Goal: Task Accomplishment & Management: Complete application form

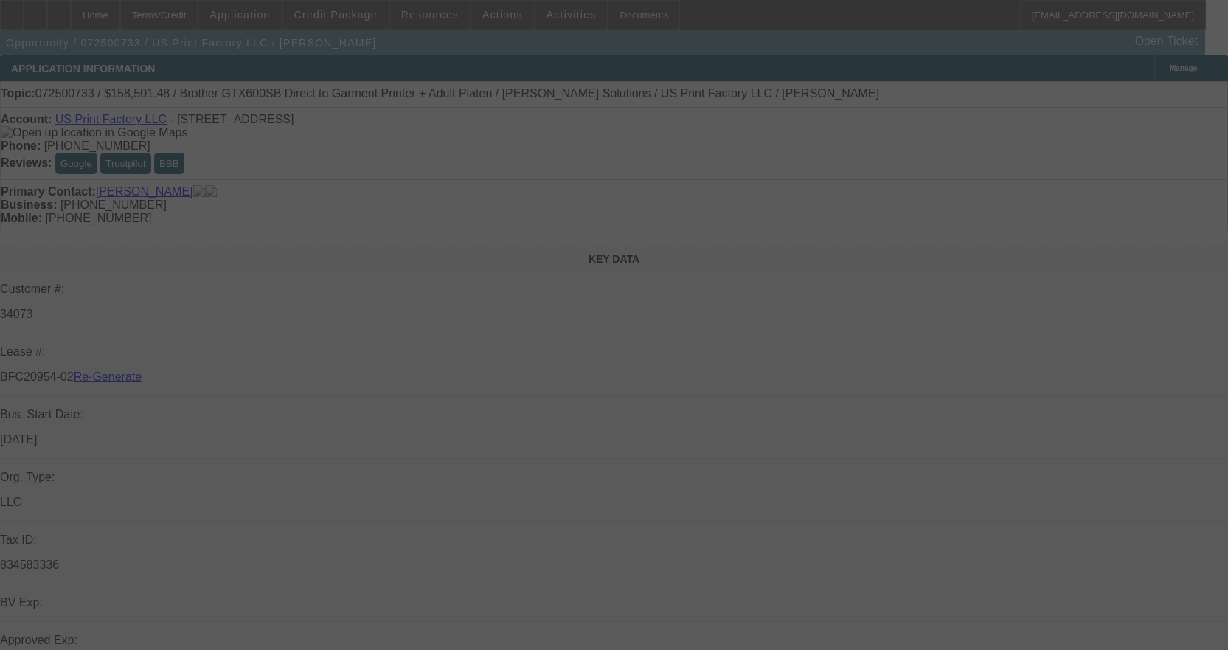
select select "3"
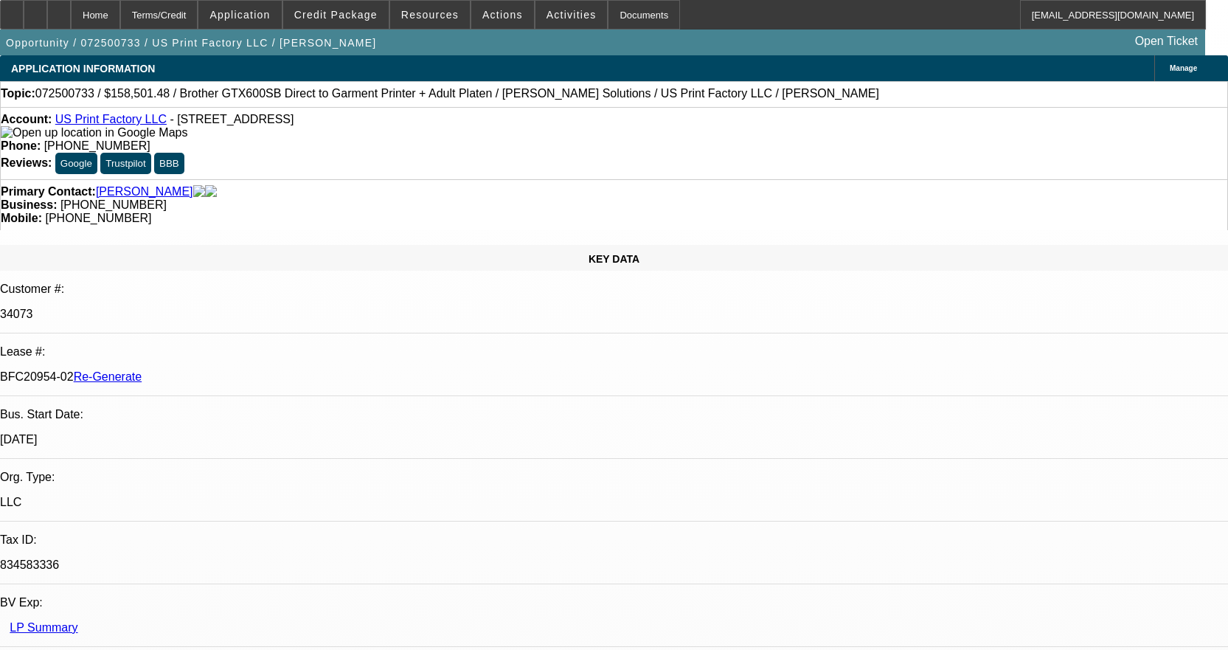
select select "0"
select select "2"
select select "0"
select select "6"
select select "2"
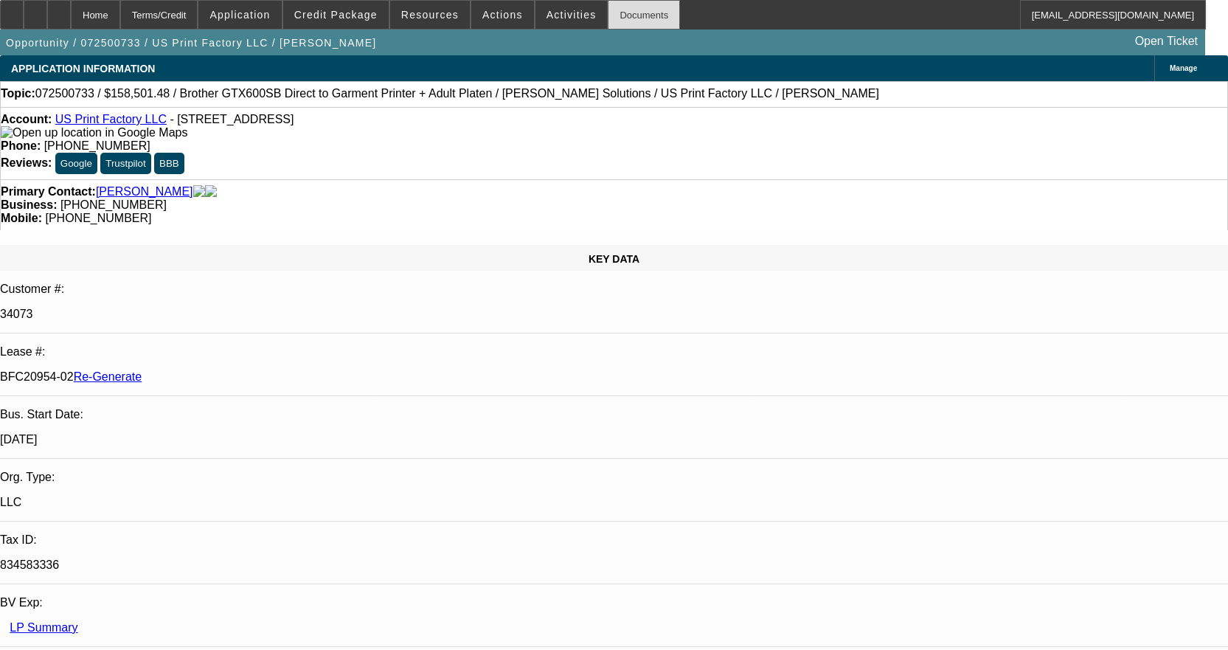
click at [637, 16] on div "Documents" at bounding box center [644, 15] width 72 height 30
click at [559, 19] on span "Activities" at bounding box center [572, 15] width 50 height 12
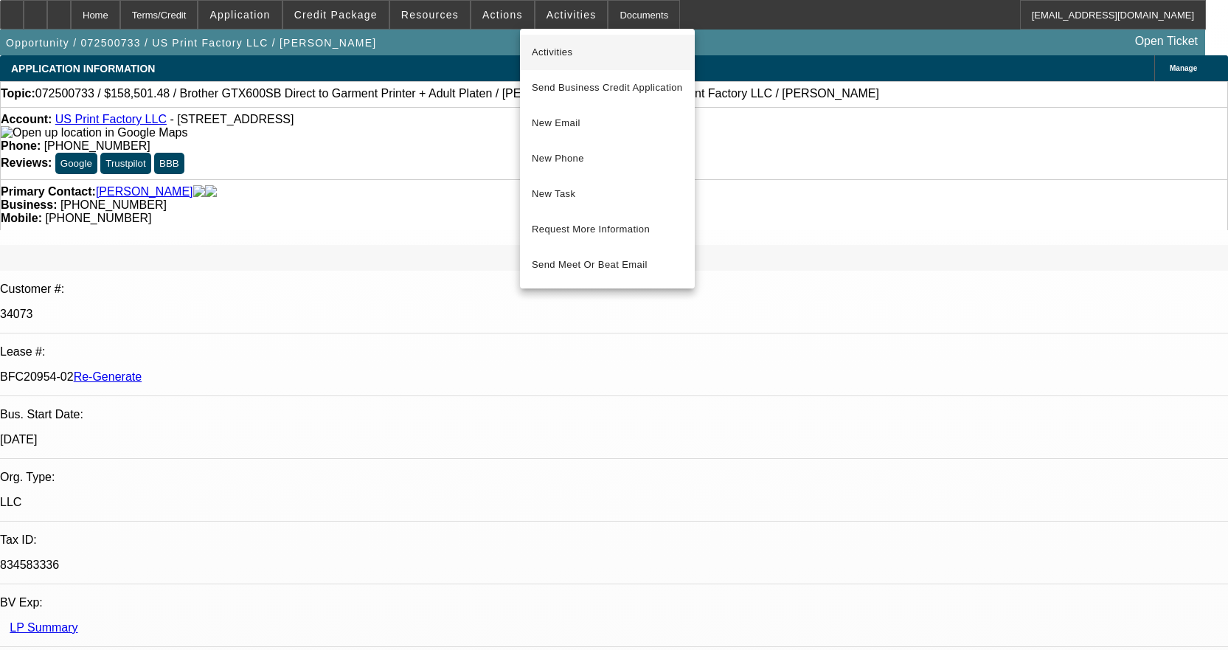
click at [563, 46] on span "Activities" at bounding box center [607, 53] width 151 height 18
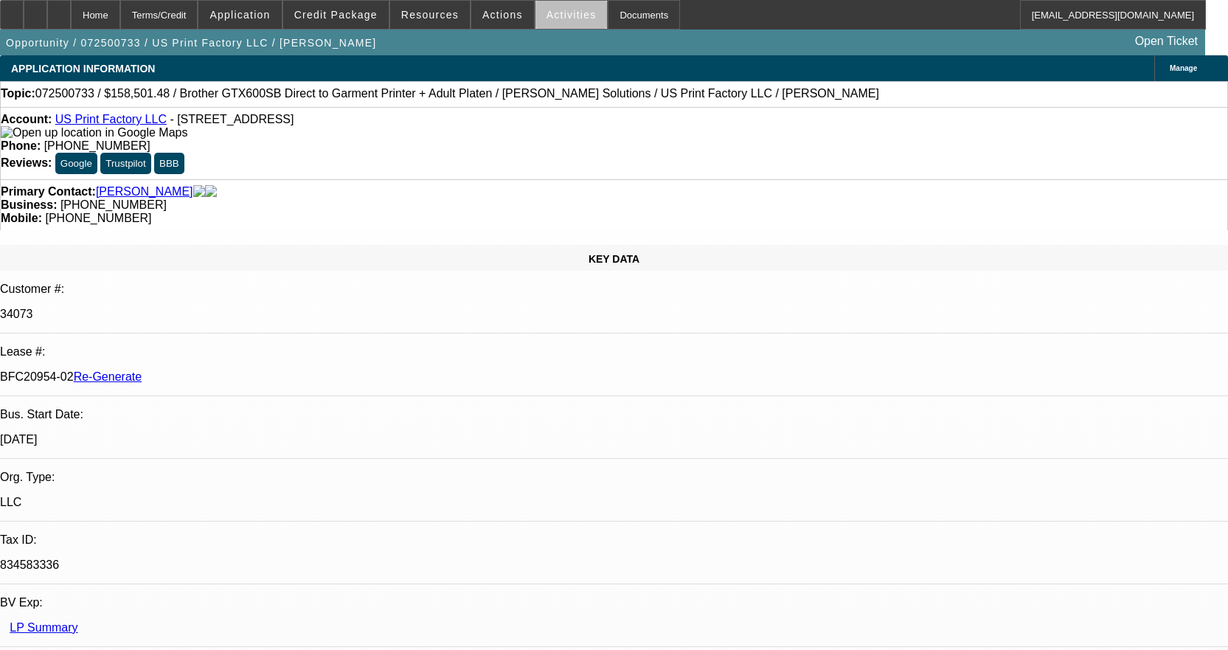
click at [567, 21] on span at bounding box center [572, 14] width 72 height 35
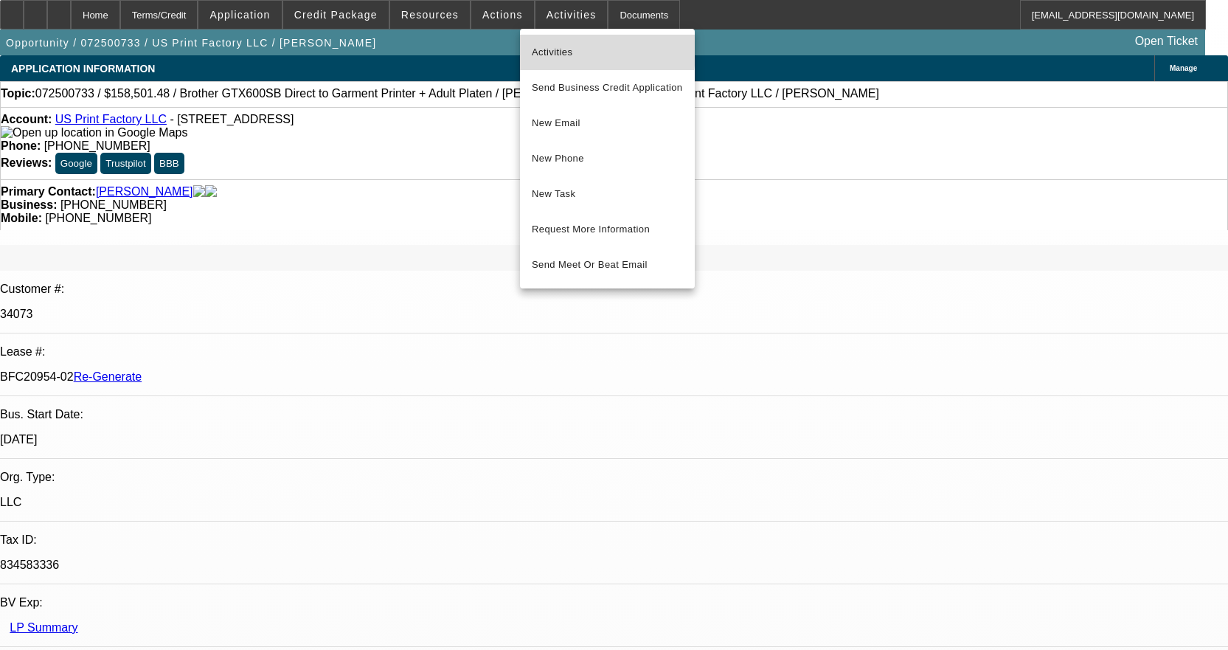
click at [572, 47] on span "Activities" at bounding box center [607, 53] width 151 height 18
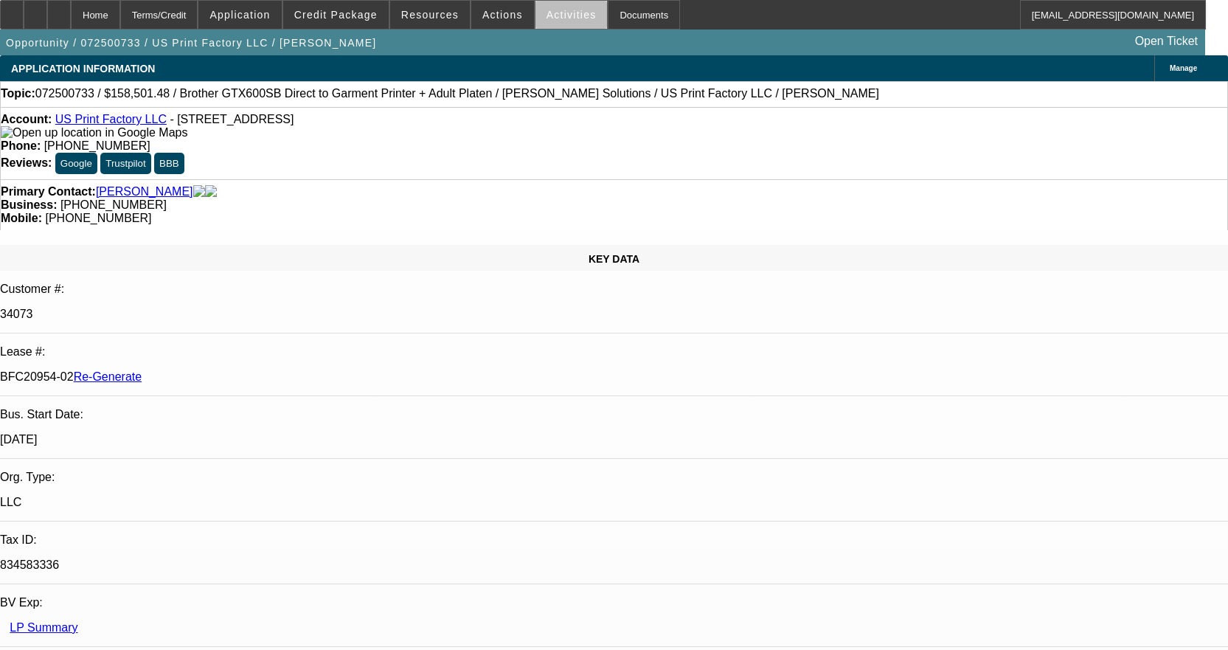
click at [578, 28] on span at bounding box center [572, 14] width 72 height 35
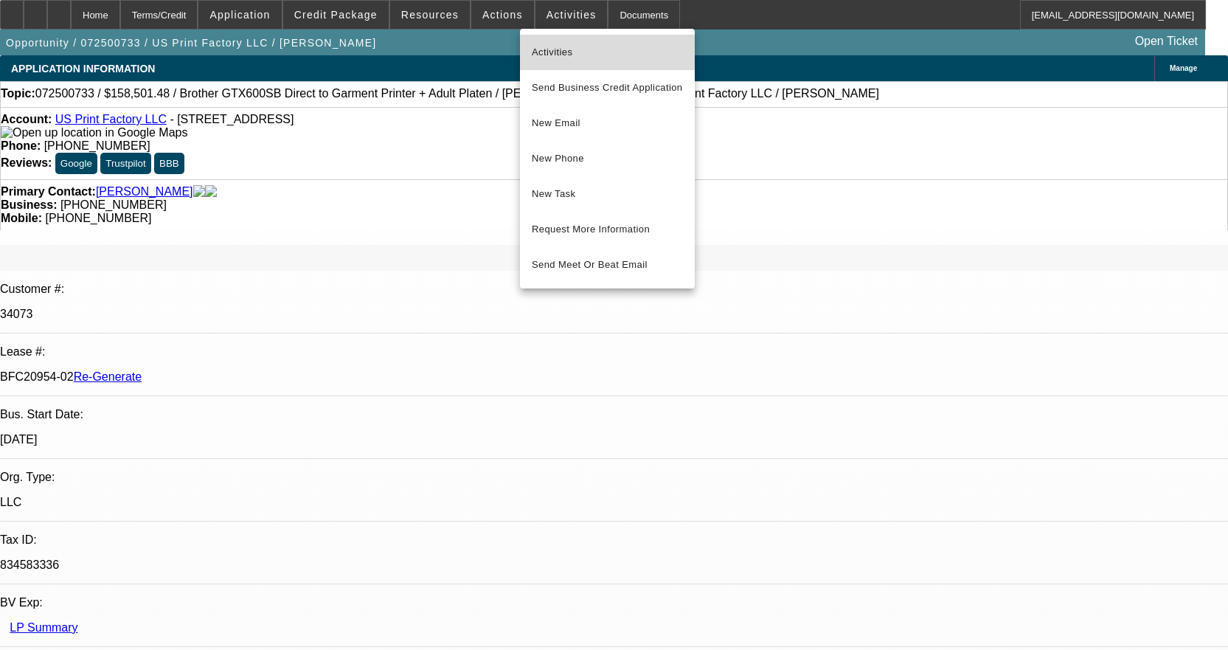
click at [551, 43] on button "Activities" at bounding box center [607, 52] width 175 height 35
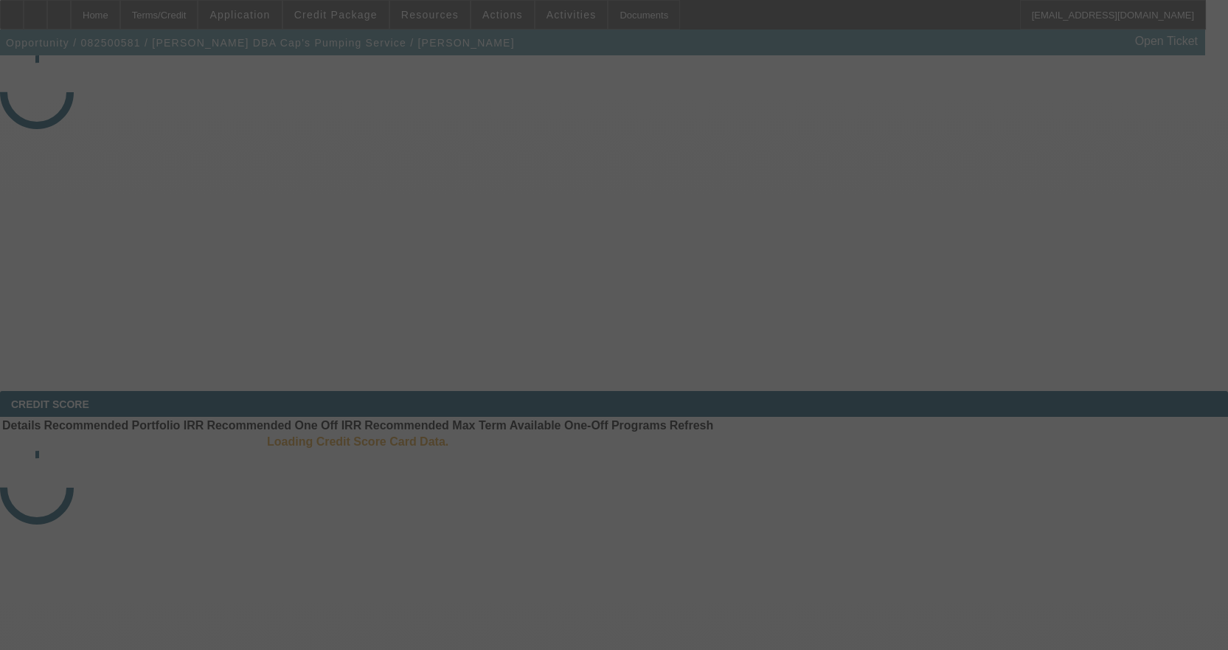
select select "3"
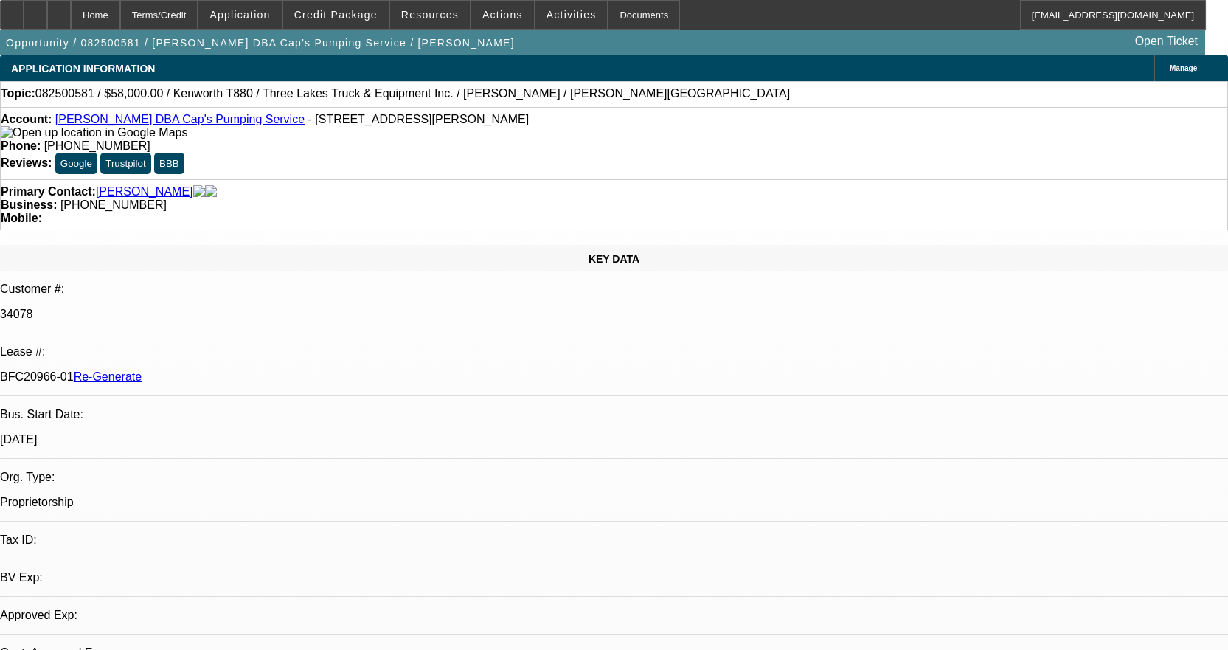
select select "0"
select select "9"
select select "0"
select select "6"
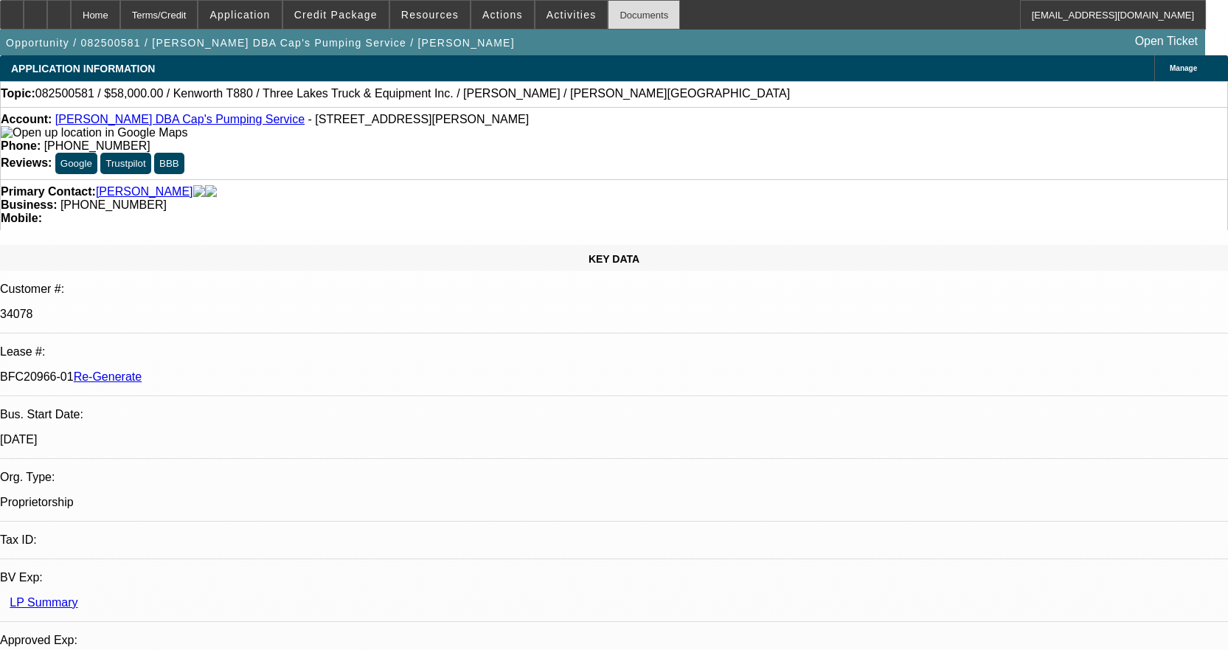
click at [608, 13] on div "Documents" at bounding box center [644, 15] width 72 height 30
click at [551, 11] on span "Activities" at bounding box center [572, 15] width 50 height 12
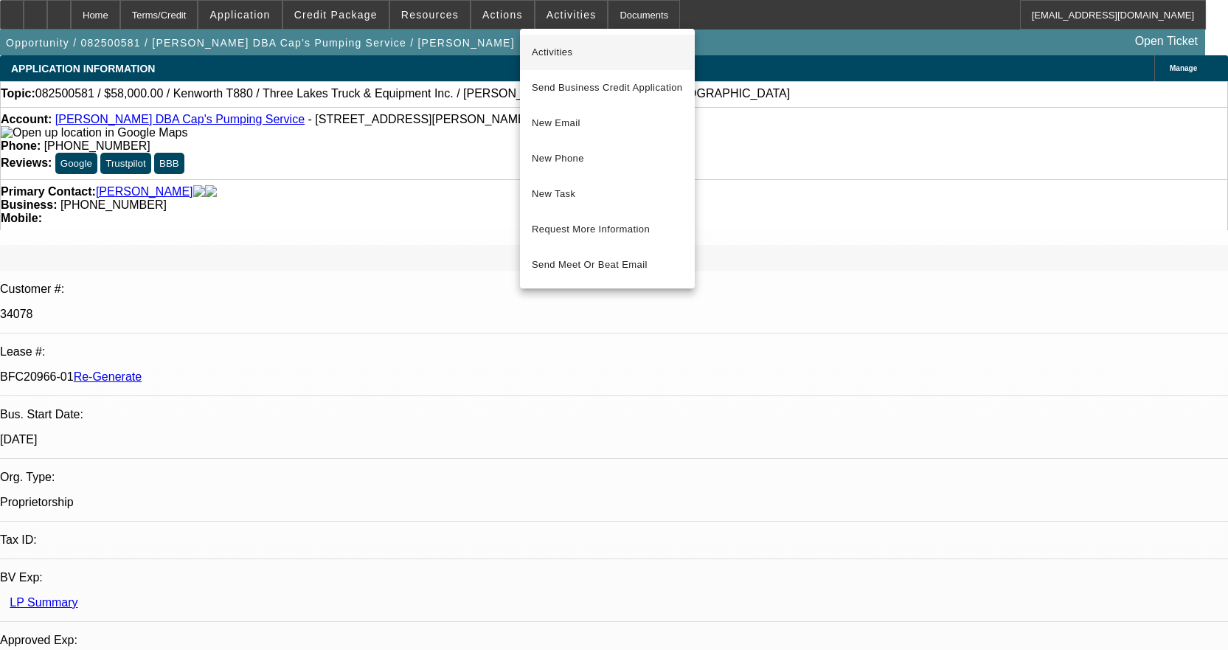
click at [555, 49] on span "Activities" at bounding box center [607, 53] width 151 height 18
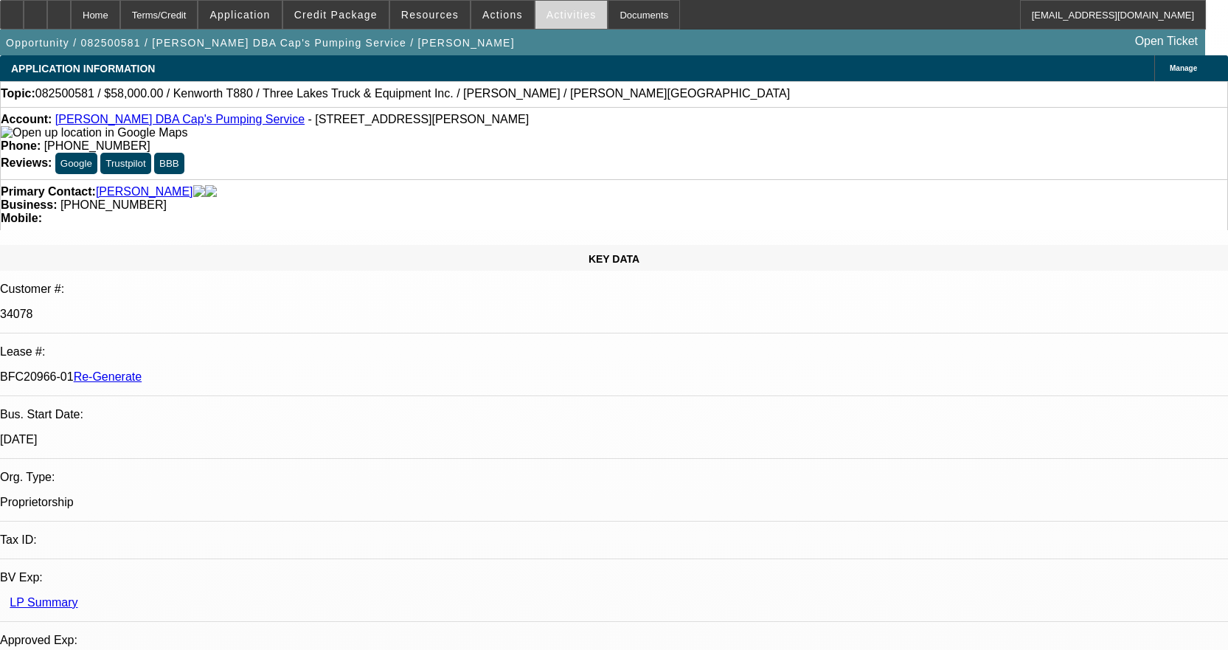
click at [547, 19] on span "Activities" at bounding box center [572, 15] width 50 height 12
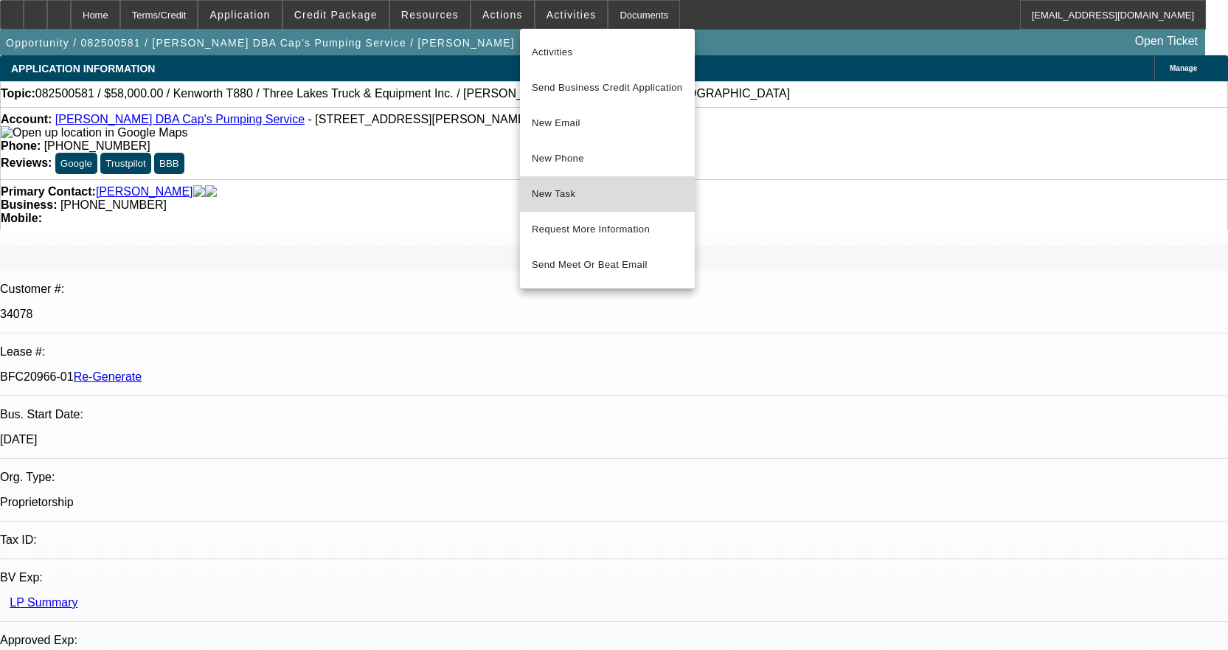
click at [592, 196] on span "New Task" at bounding box center [607, 194] width 151 height 18
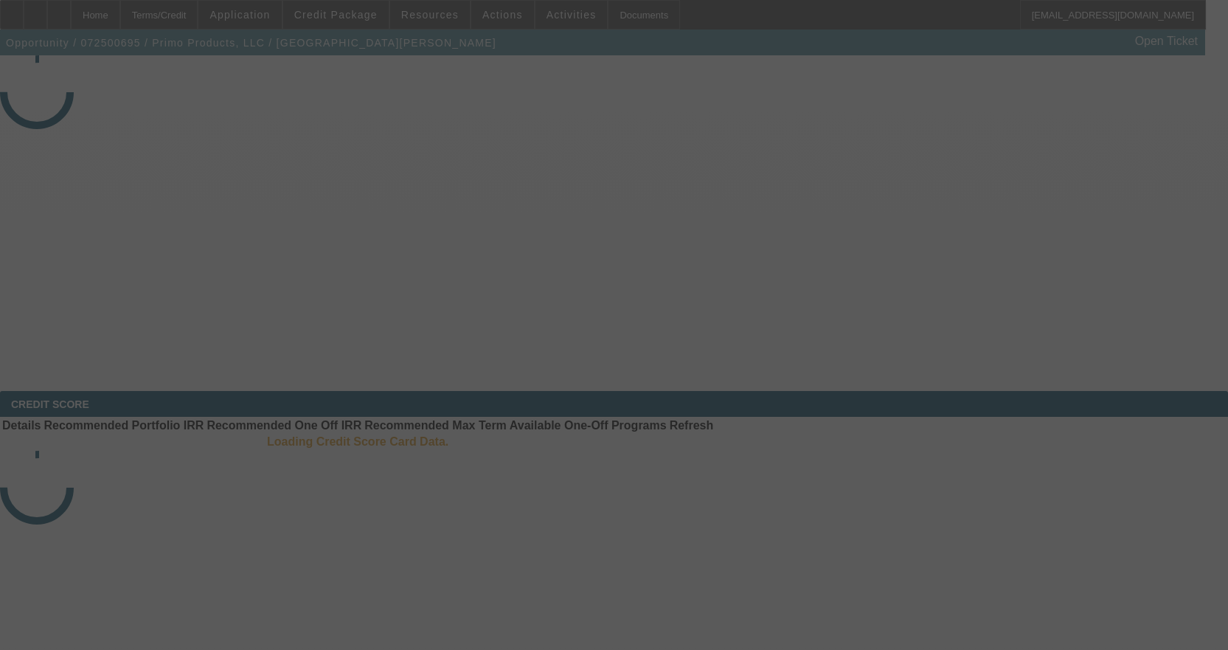
select select "3"
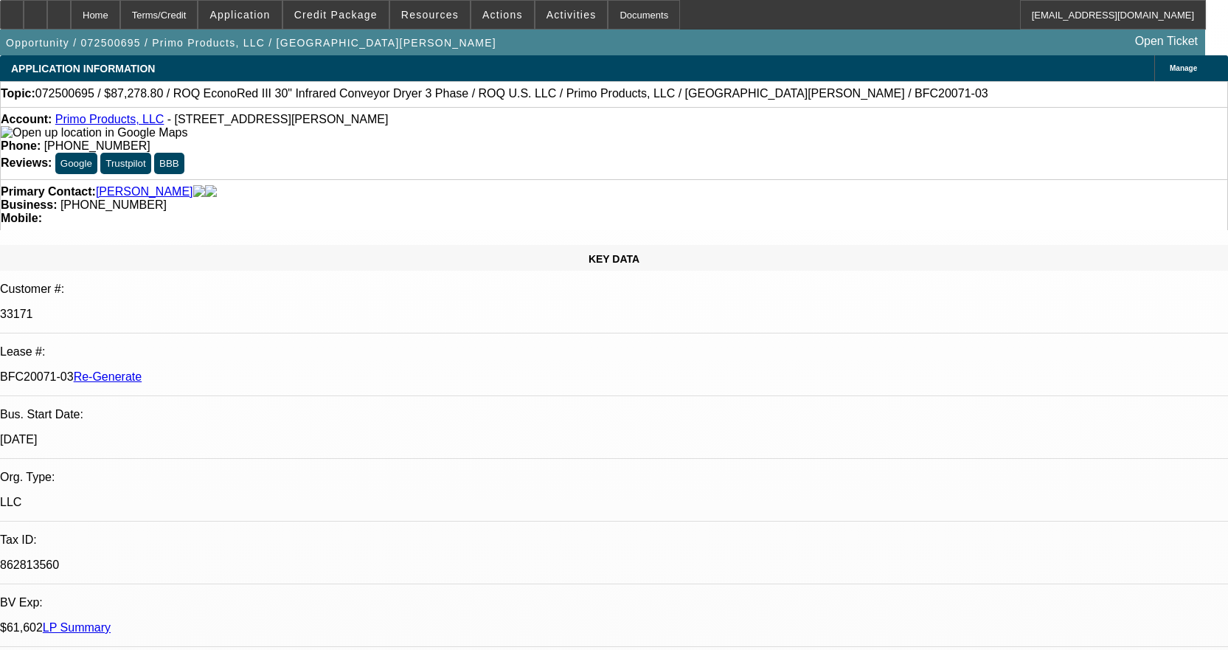
select select "0"
select select "2"
select select "0.1"
select select "1"
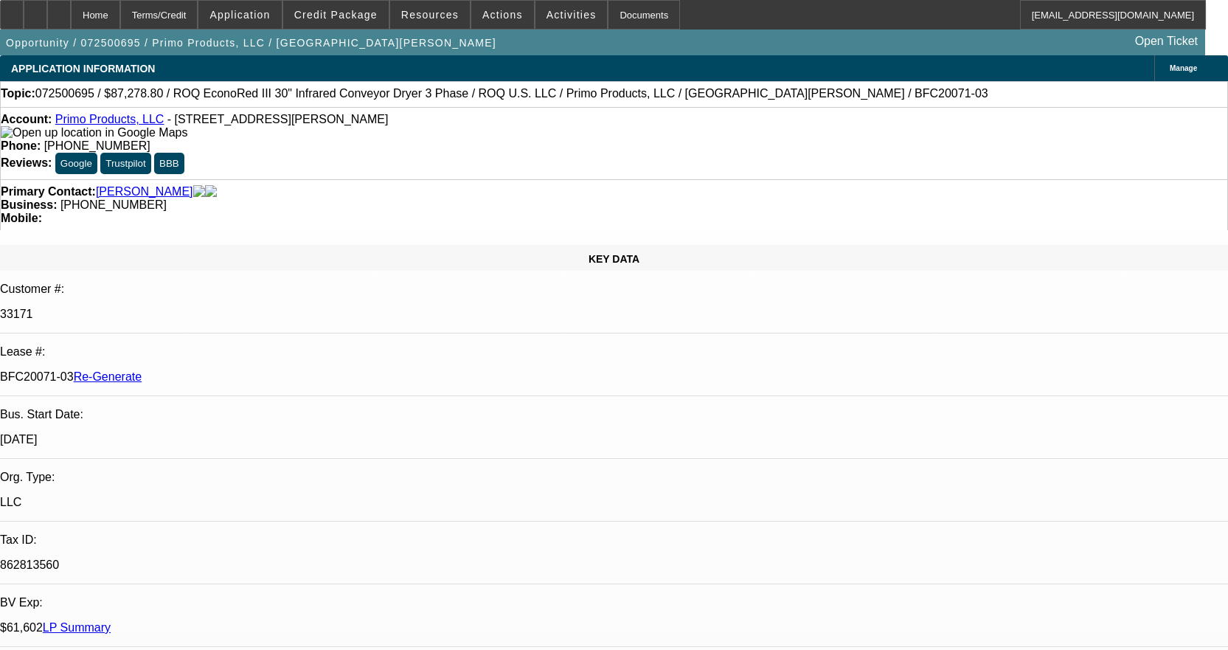
select select "4"
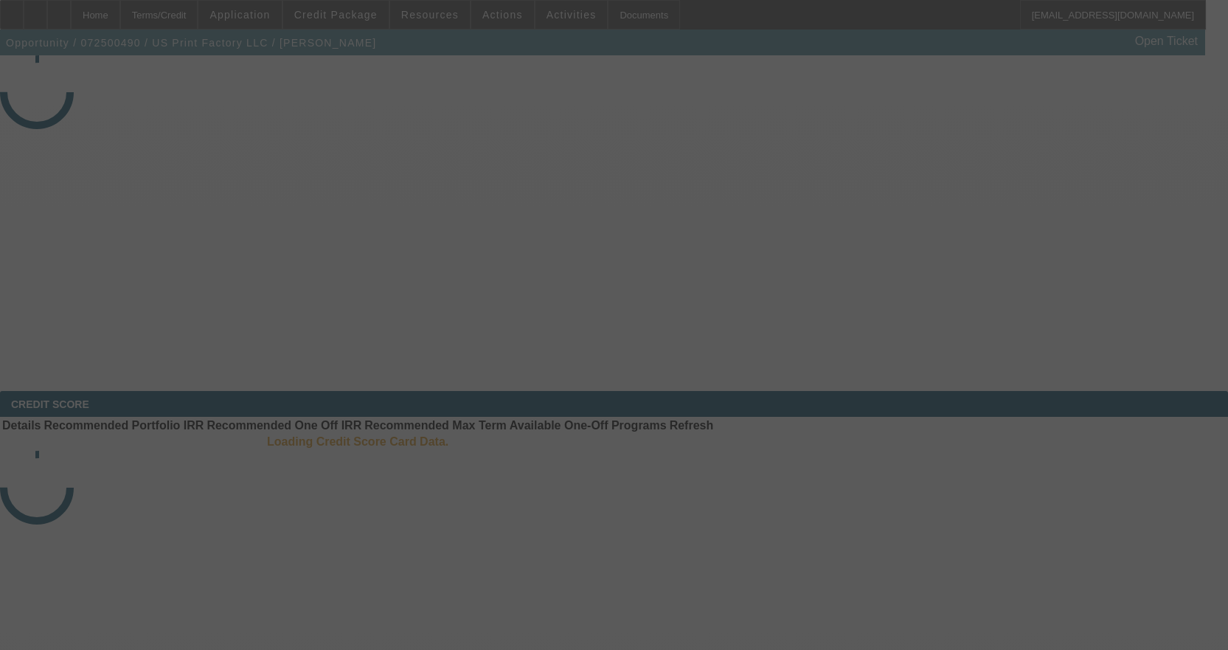
select select "3"
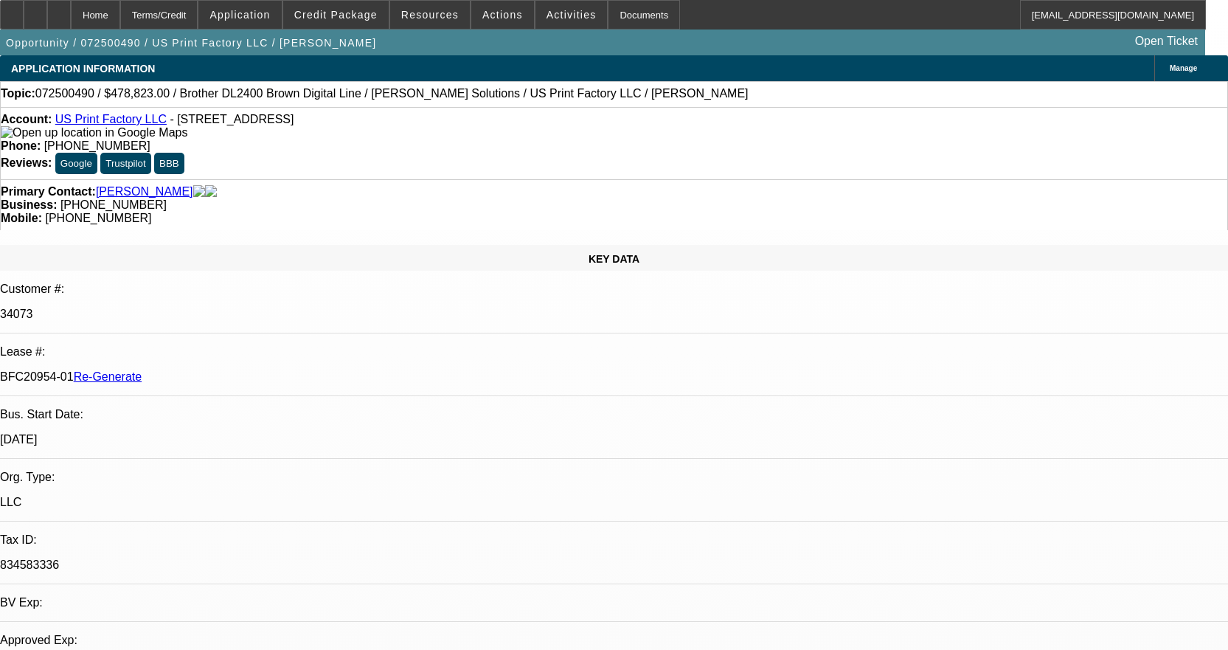
select select "0"
select select "6"
click at [558, 24] on span at bounding box center [572, 14] width 72 height 35
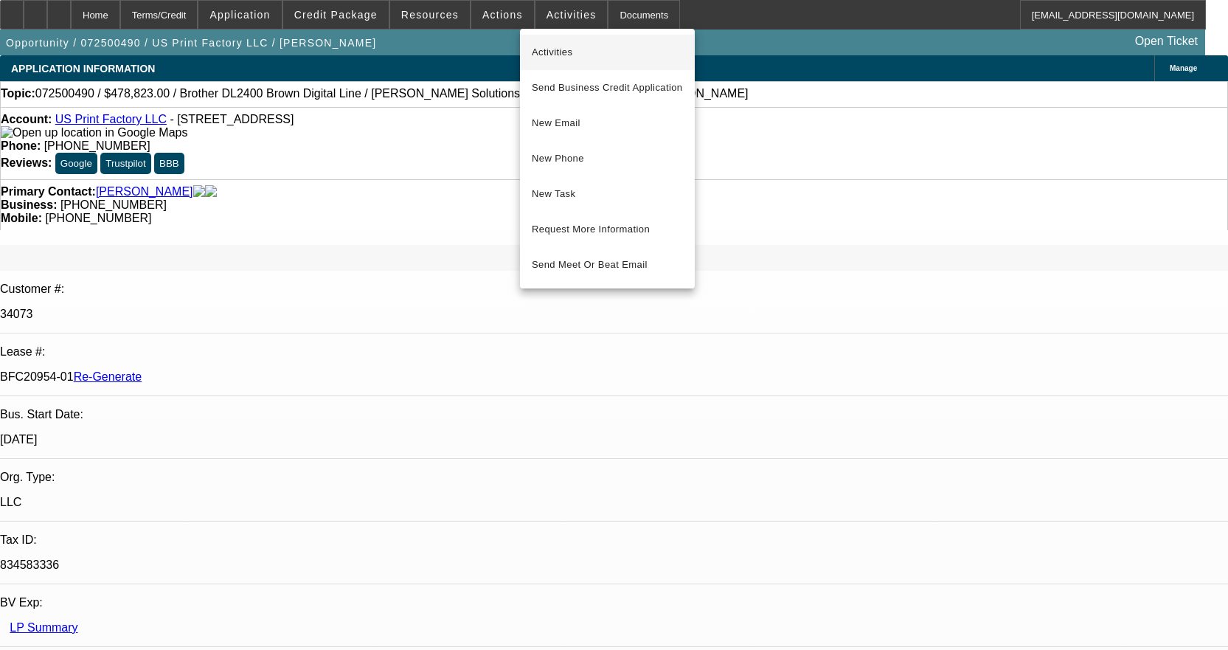
click at [559, 49] on span "Activities" at bounding box center [607, 53] width 151 height 18
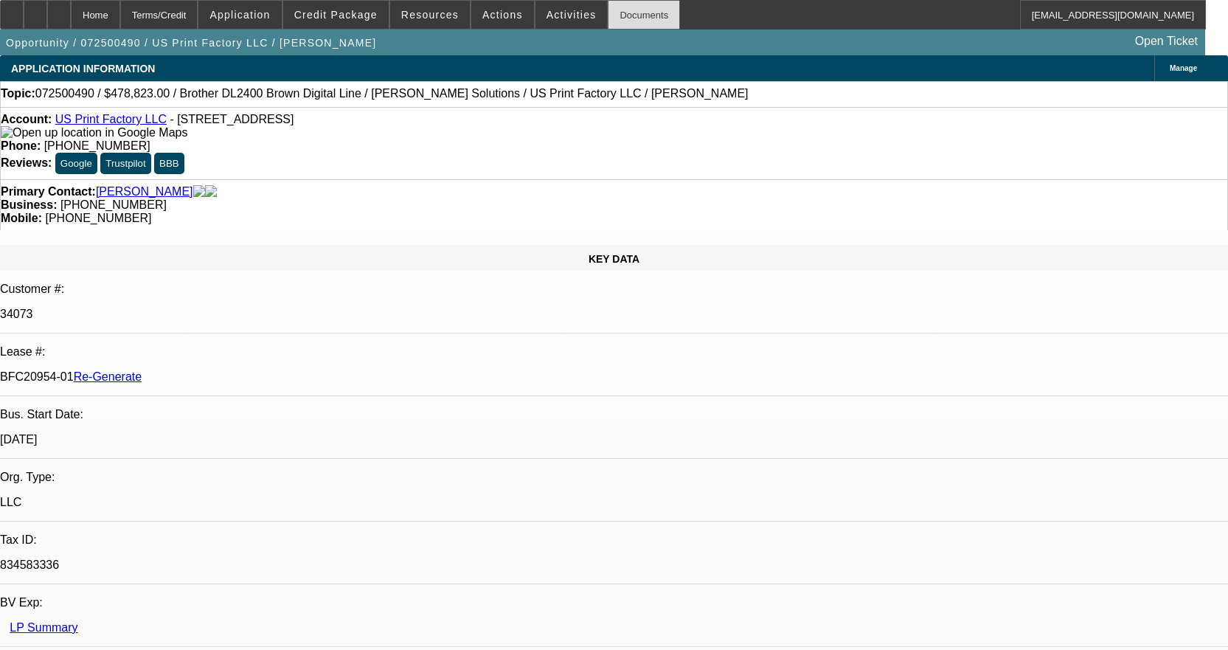
click at [622, 15] on div "Documents" at bounding box center [644, 15] width 72 height 30
click at [552, 15] on span "Activities" at bounding box center [572, 15] width 50 height 12
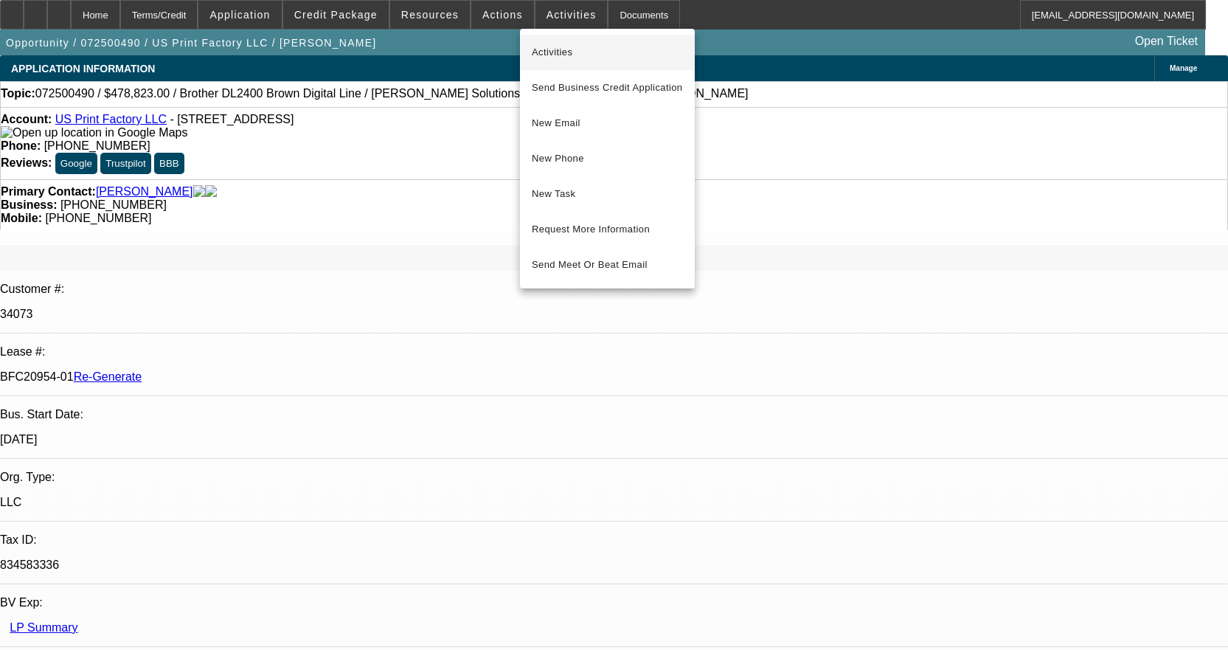
click at [549, 47] on span "Activities" at bounding box center [607, 53] width 151 height 18
